Goal: Information Seeking & Learning: Learn about a topic

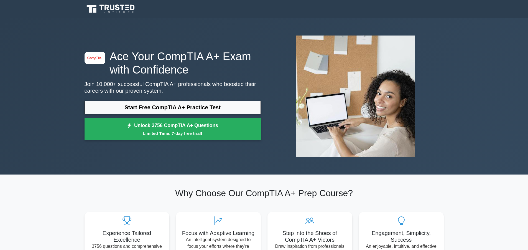
click at [214, 103] on link "Start Free CompTIA A+ Practice Test" at bounding box center [173, 107] width 176 height 13
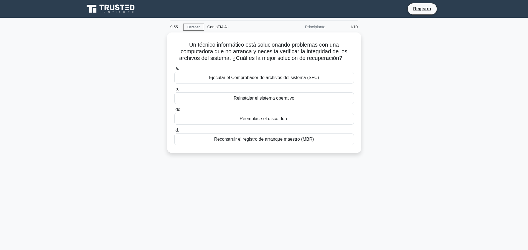
click at [455, 70] on main "9:55 Detener CompTIA A+ Principiante 1/10 Un técnico informático está soluciona…" at bounding box center [264, 159] width 528 height 282
click at [302, 140] on font "Reconstruir el registro de arranque maestro (MBR)" at bounding box center [264, 137] width 100 height 5
click at [174, 131] on input "d. Reconstruir el registro de arranque maestro (MBR)" at bounding box center [174, 129] width 0 height 4
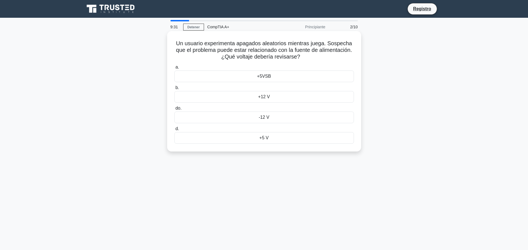
click at [268, 105] on label "do. -12 V" at bounding box center [264, 114] width 180 height 18
click at [174, 106] on input "do. -12 V" at bounding box center [174, 108] width 0 height 4
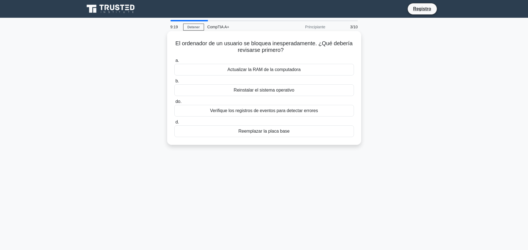
click at [285, 113] on font "Verifique los registros de eventos para detectar errores" at bounding box center [264, 110] width 108 height 5
click at [174, 103] on input "do. Verifique los registros de eventos para detectar errores" at bounding box center [174, 102] width 0 height 4
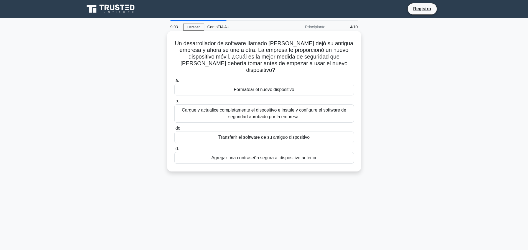
click at [289, 108] on font "Cargue y actualice completamente el dispositivo e instale y configure el softwa…" at bounding box center [264, 113] width 164 height 11
click at [174, 103] on input "b. Cargue y actualice completamente el dispositivo e instale y configure el sof…" at bounding box center [174, 101] width 0 height 4
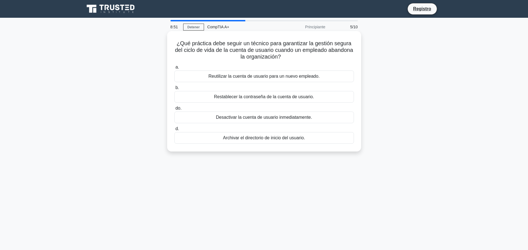
click at [311, 117] on font "Desactivar la cuenta de usuario inmediatamente." at bounding box center [264, 117] width 96 height 5
click at [174, 110] on input "do. Desactivar la cuenta de usuario inmediatamente." at bounding box center [174, 108] width 0 height 4
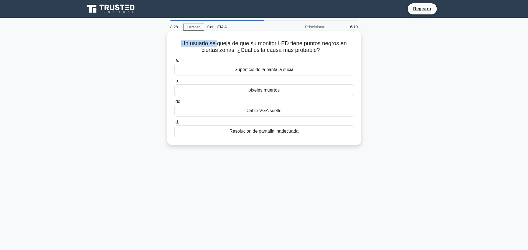
drag, startPoint x: 180, startPoint y: 41, endPoint x: 217, endPoint y: 43, distance: 37.2
click at [217, 43] on font "Un usuario se queja de que su monitor LED tiene puntos negros en ciertas zonas.…" at bounding box center [263, 46] width 165 height 13
click at [218, 43] on font "Un usuario se queja de que su monitor LED tiene puntos negros en ciertas zonas.…" at bounding box center [263, 46] width 165 height 13
click at [315, 94] on div "píxeles muertos" at bounding box center [264, 90] width 180 height 12
click at [174, 83] on input "b. píxeles muertos" at bounding box center [174, 81] width 0 height 4
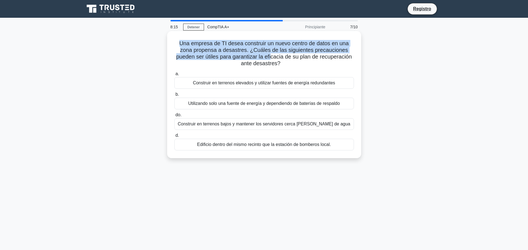
drag, startPoint x: 179, startPoint y: 44, endPoint x: 271, endPoint y: 56, distance: 92.5
click at [271, 56] on font "Una empresa de TI desea construir un nuevo centro de datos en una zona propensa…" at bounding box center [264, 53] width 176 height 26
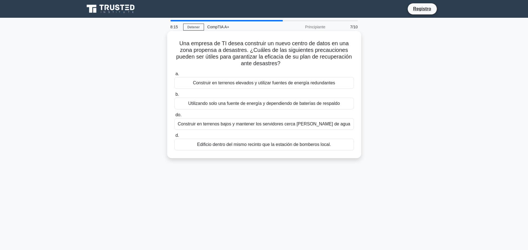
click at [311, 57] on font "Una empresa de TI desea construir un nuevo centro de datos en una zona propensa…" at bounding box center [264, 53] width 176 height 26
click at [331, 83] on font "Construir en terrenos elevados y utilizar fuentes de energía redundantes" at bounding box center [264, 82] width 142 height 5
click at [174, 76] on input "a. Construir en terrenos elevados y utilizar fuentes de energía redundantes" at bounding box center [174, 74] width 0 height 4
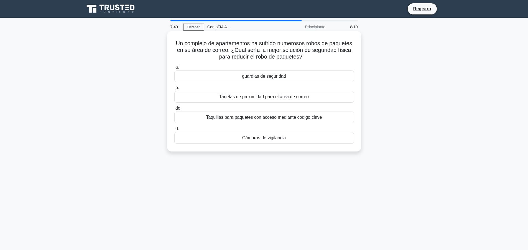
click at [293, 139] on div "Cámaras de vigilancia" at bounding box center [264, 138] width 180 height 12
click at [174, 131] on input "d. Cámaras de vigilancia" at bounding box center [174, 129] width 0 height 4
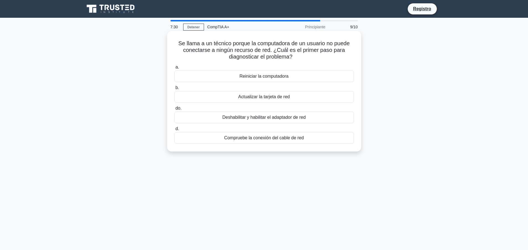
click at [299, 140] on font "Compruebe la conexión del cable de red" at bounding box center [264, 137] width 80 height 5
click at [174, 131] on input "d. Compruebe la conexión del cable de red" at bounding box center [174, 129] width 0 height 4
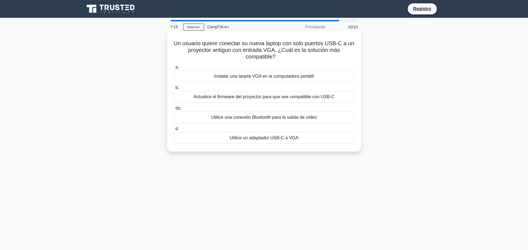
click at [262, 139] on font "Utilice un adaptador USB-C a VGA" at bounding box center [263, 137] width 69 height 5
click at [174, 131] on input "d. Utilice un adaptador USB-C a VGA" at bounding box center [174, 129] width 0 height 4
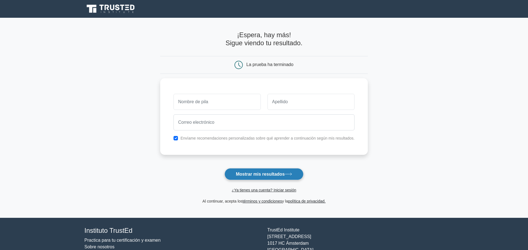
click at [282, 177] on button "Mostrar mis resultados" at bounding box center [263, 174] width 79 height 12
click at [282, 176] on font "Mostrar mis resultados" at bounding box center [260, 174] width 49 height 5
click at [283, 190] on font "¿Ya tienes una cuenta? Iniciar sesión" at bounding box center [264, 190] width 64 height 4
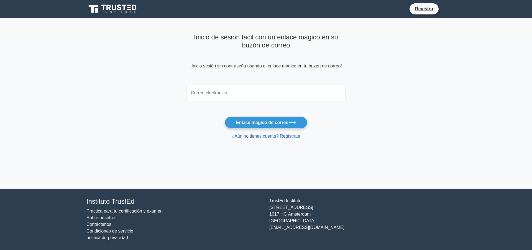
click at [275, 81] on div "Inicio de sesión fácil con un enlace mágico en su buzón de correo ¡Inicia sesió…" at bounding box center [266, 57] width 160 height 52
click at [277, 89] on input "email" at bounding box center [266, 93] width 160 height 16
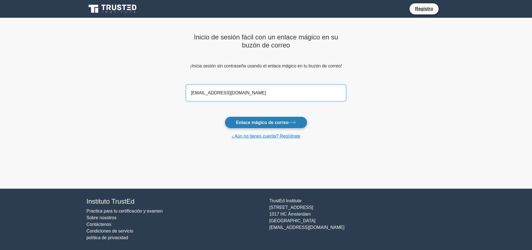
type input "[EMAIL_ADDRESS][DOMAIN_NAME]"
click at [282, 124] on font "Enlace mágico de correo" at bounding box center [262, 122] width 52 height 5
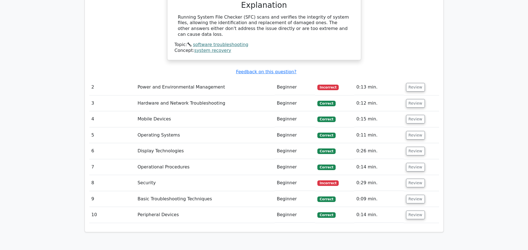
scroll to position [637, 0]
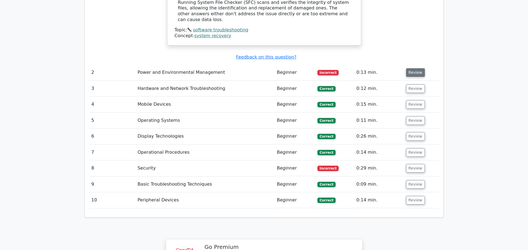
click at [413, 68] on button "Review" at bounding box center [415, 72] width 19 height 9
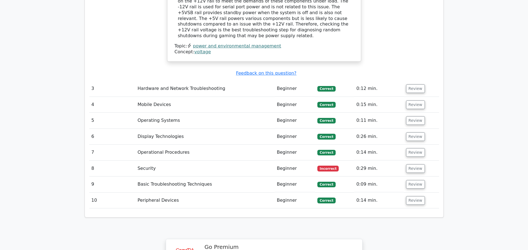
scroll to position [915, 0]
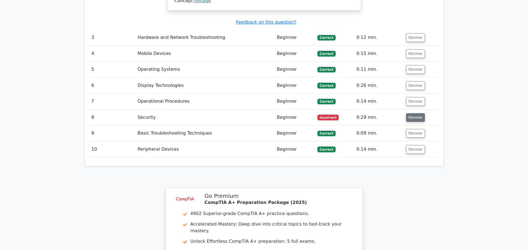
click at [409, 113] on button "Review" at bounding box center [415, 117] width 19 height 9
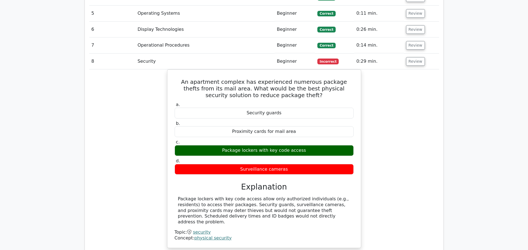
scroll to position [1164, 0]
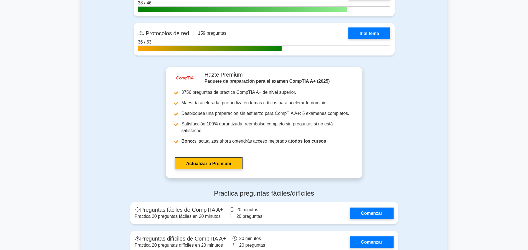
scroll to position [1469, 0]
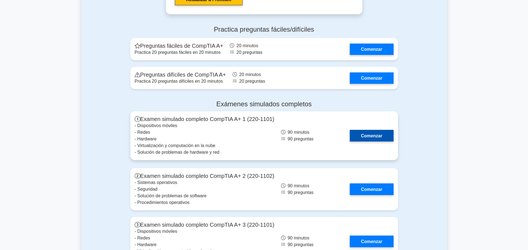
click at [366, 130] on link "Comenzar" at bounding box center [372, 135] width 44 height 11
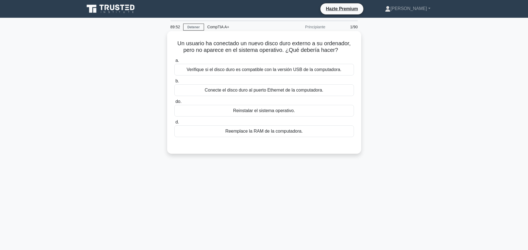
click at [218, 71] on font "Verifique si el disco duro es compatible con la versión USB de la computadora." at bounding box center [264, 69] width 155 height 5
click at [174, 62] on input "a. Verifique si el disco duro es compatible con la versión USB de la computador…" at bounding box center [174, 61] width 0 height 4
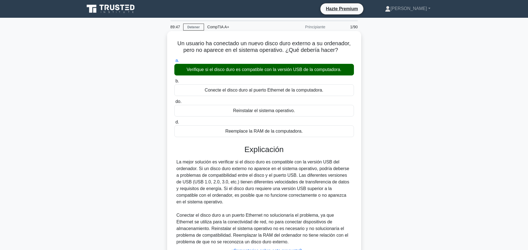
scroll to position [50, 0]
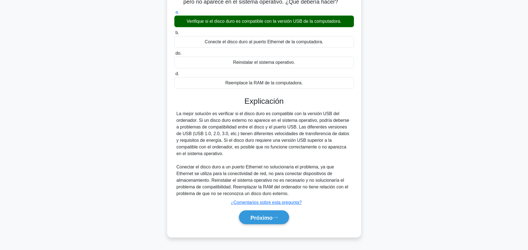
drag, startPoint x: 255, startPoint y: 218, endPoint x: 379, endPoint y: 108, distance: 165.9
click at [379, 108] on div "Un usuario ha conectado un nuevo disco duro externo a su ordenador, pero no apa…" at bounding box center [264, 113] width 366 height 261
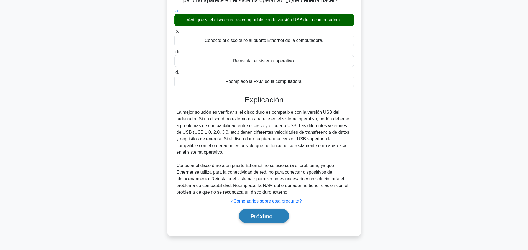
click at [276, 218] on button "Próximo" at bounding box center [264, 216] width 50 height 14
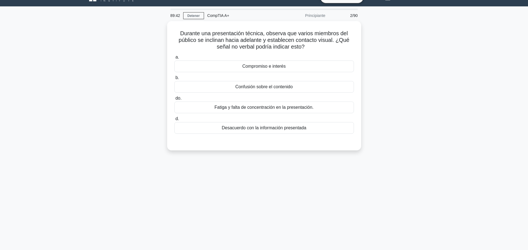
scroll to position [0, 0]
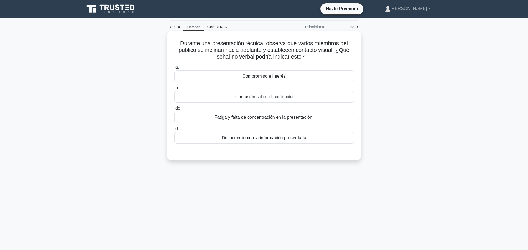
click at [305, 76] on div "Compromiso e interés" at bounding box center [264, 76] width 180 height 12
click at [174, 69] on input "a. Compromiso e interés" at bounding box center [174, 67] width 0 height 4
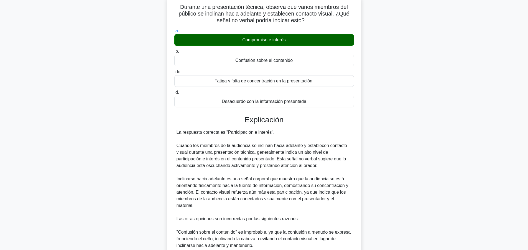
scroll to position [139, 0]
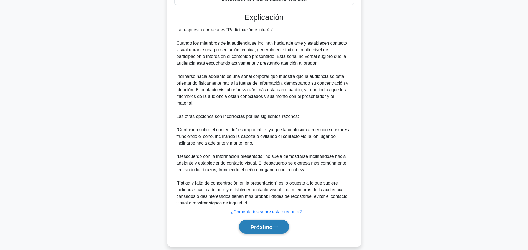
click at [267, 224] on font "Próximo" at bounding box center [261, 227] width 22 height 6
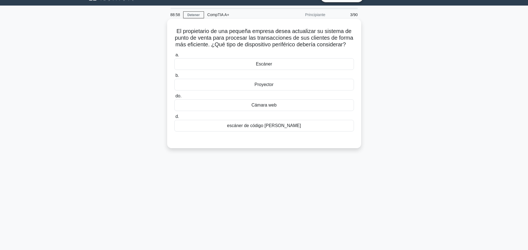
scroll to position [0, 0]
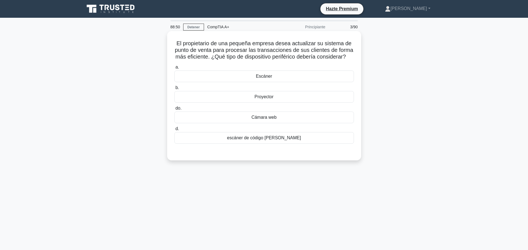
click at [297, 144] on div "escáner de código de barras" at bounding box center [264, 138] width 180 height 12
click at [174, 131] on input "d. escáner de código de barras" at bounding box center [174, 129] width 0 height 4
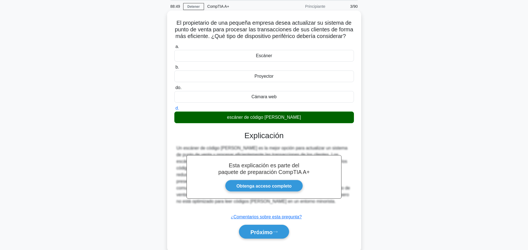
scroll to position [50, 0]
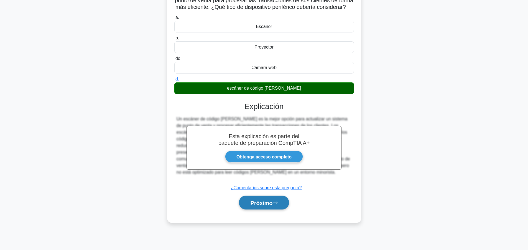
click at [285, 210] on button "Próximo" at bounding box center [264, 202] width 50 height 14
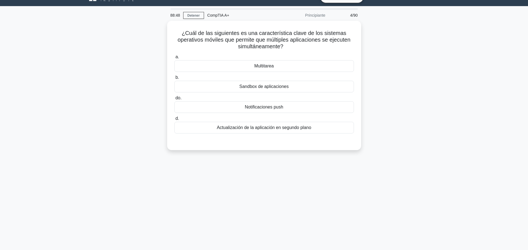
scroll to position [0, 0]
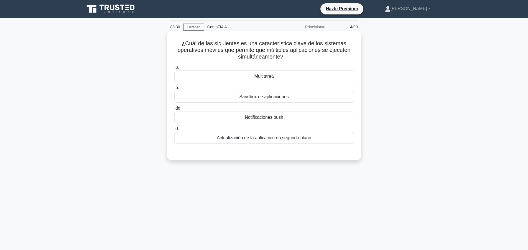
click at [241, 140] on font "Actualización de la aplicación en segundo plano" at bounding box center [264, 137] width 95 height 5
click at [174, 131] on input "d. Actualización de la aplicación en segundo plano" at bounding box center [174, 129] width 0 height 4
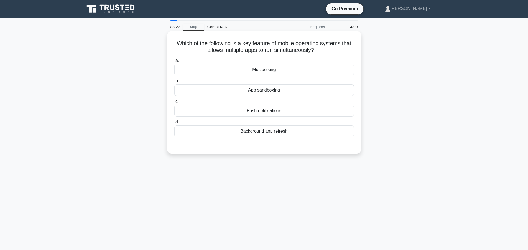
click at [264, 73] on div "Multitasking" at bounding box center [264, 70] width 180 height 12
click at [174, 62] on input "a. Multitasking" at bounding box center [174, 61] width 0 height 4
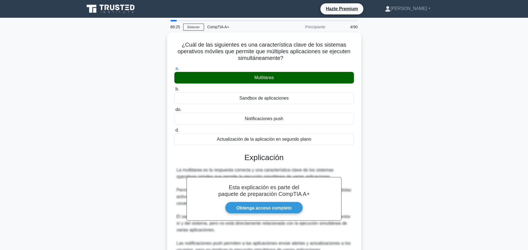
click at [405, 109] on div "¿Cuál de las siguientes es una característica clave de los sistemas operativos …" at bounding box center [264, 179] width 366 height 294
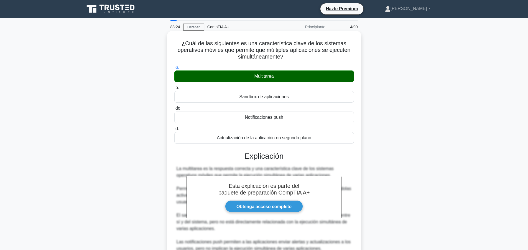
scroll to position [80, 0]
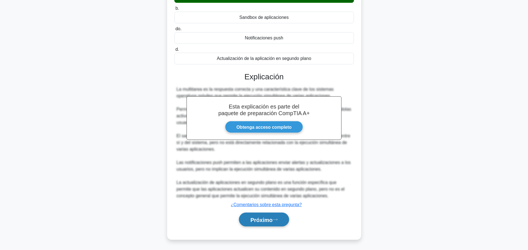
click at [261, 216] on font "Próximo" at bounding box center [261, 219] width 22 height 6
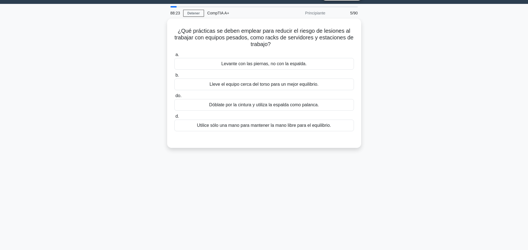
scroll to position [0, 0]
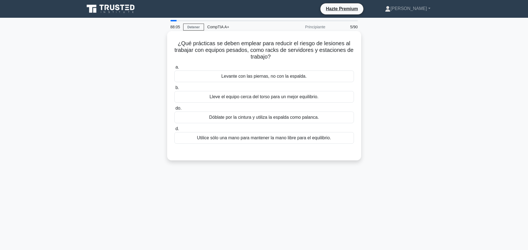
click at [250, 98] on font "Lleve el equipo cerca del torso para un mejor equilibrio." at bounding box center [264, 96] width 109 height 5
click at [174, 90] on input "b. Lleve el equipo cerca del torso para un mejor equilibrio." at bounding box center [174, 88] width 0 height 4
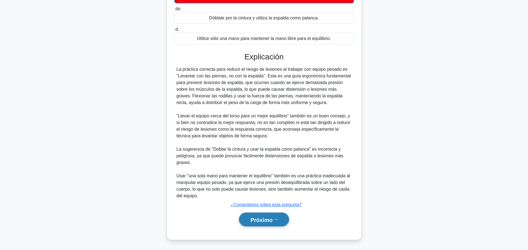
click at [276, 220] on icon at bounding box center [275, 219] width 5 height 3
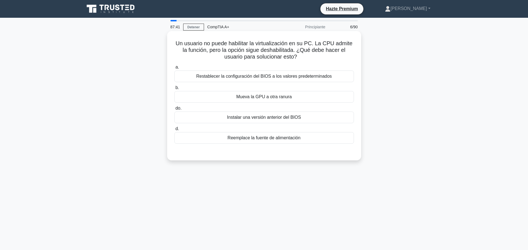
click at [269, 78] on font "Restablecer la configuración del BIOS a los valores predeterminados" at bounding box center [264, 76] width 136 height 5
click at [174, 69] on input "a. Restablecer la configuración del BIOS a los valores predeterminados" at bounding box center [174, 67] width 0 height 4
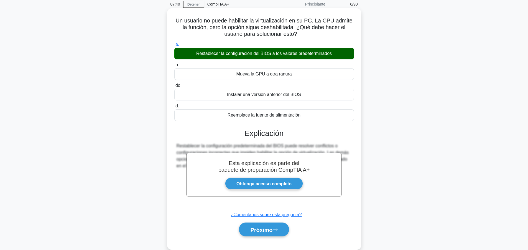
scroll to position [50, 0]
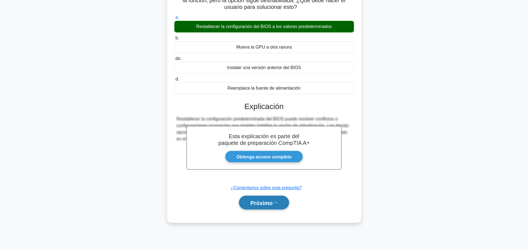
click at [272, 202] on font "Próximo" at bounding box center [261, 203] width 22 height 6
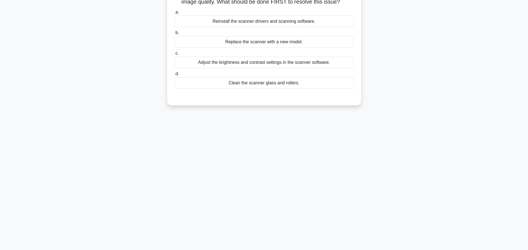
scroll to position [0, 0]
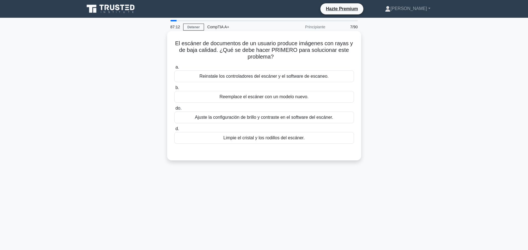
click at [257, 137] on font "Limpie el cristal y los rodillos del escáner." at bounding box center [263, 137] width 81 height 5
click at [174, 131] on input "d. Limpie el cristal y los rodillos del escáner." at bounding box center [174, 129] width 0 height 4
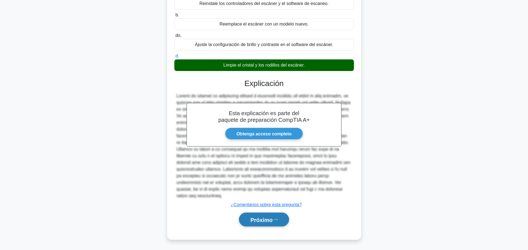
click at [274, 223] on button "Próximo" at bounding box center [264, 219] width 50 height 14
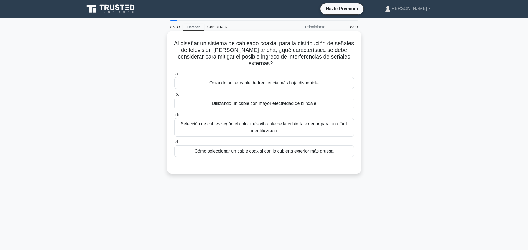
click at [253, 155] on div "Cómo seleccionar un cable coaxial con la cubierta exterior más gruesa" at bounding box center [264, 151] width 180 height 12
click at [174, 144] on input "d. Cómo seleccionar un cable coaxial con la cubierta exterior más gruesa" at bounding box center [174, 142] width 0 height 4
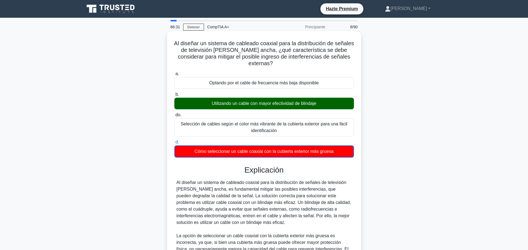
scroll to position [106, 0]
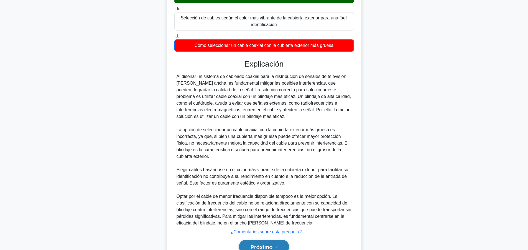
click at [256, 243] on button "Próximo" at bounding box center [264, 246] width 50 height 14
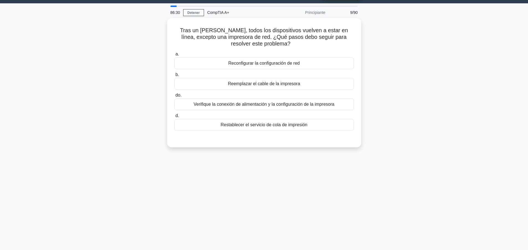
scroll to position [0, 0]
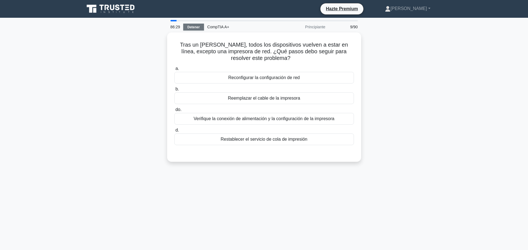
click at [197, 25] on font "Detener" at bounding box center [193, 27] width 12 height 4
